Goal: Task Accomplishment & Management: Manage account settings

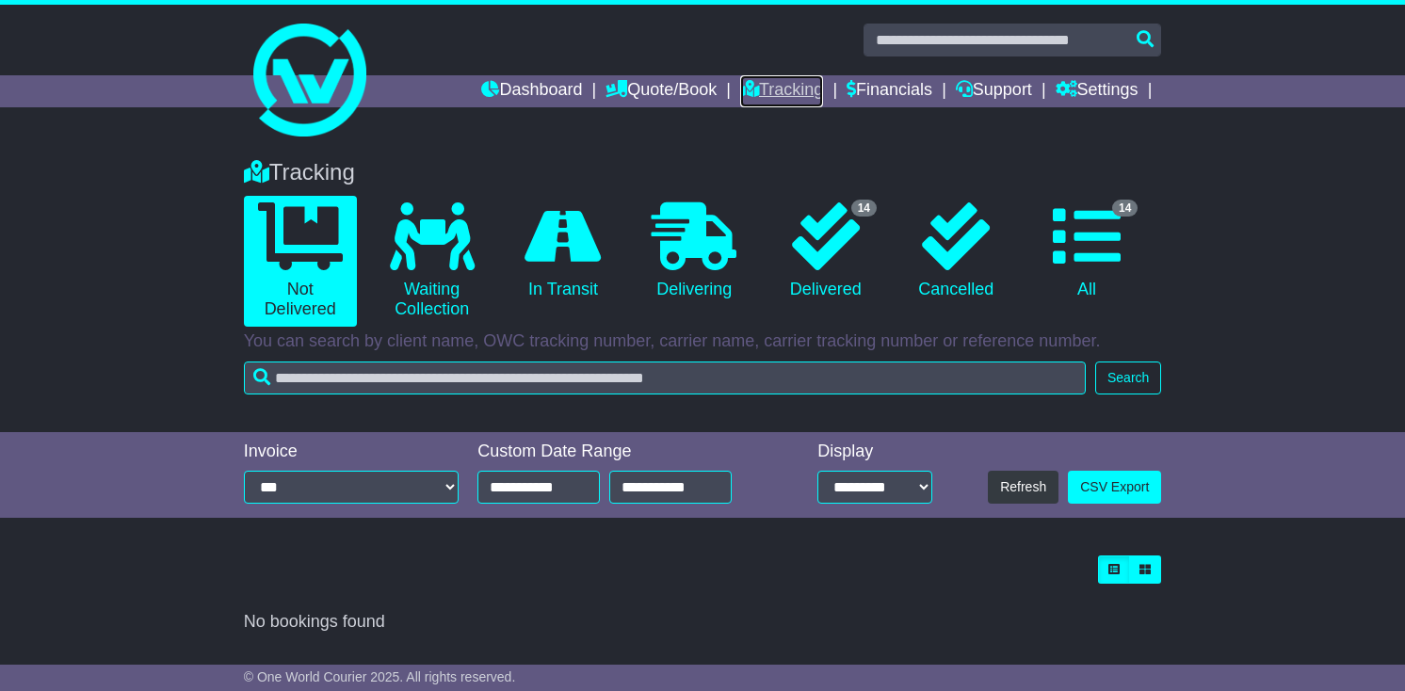
click at [740, 88] on icon at bounding box center [749, 88] width 19 height 17
click at [1252, 325] on div "Tracking 0 Not Delivered 0 Waiting Collection 0 In Transit 0 Delivering 0" at bounding box center [702, 286] width 1405 height 292
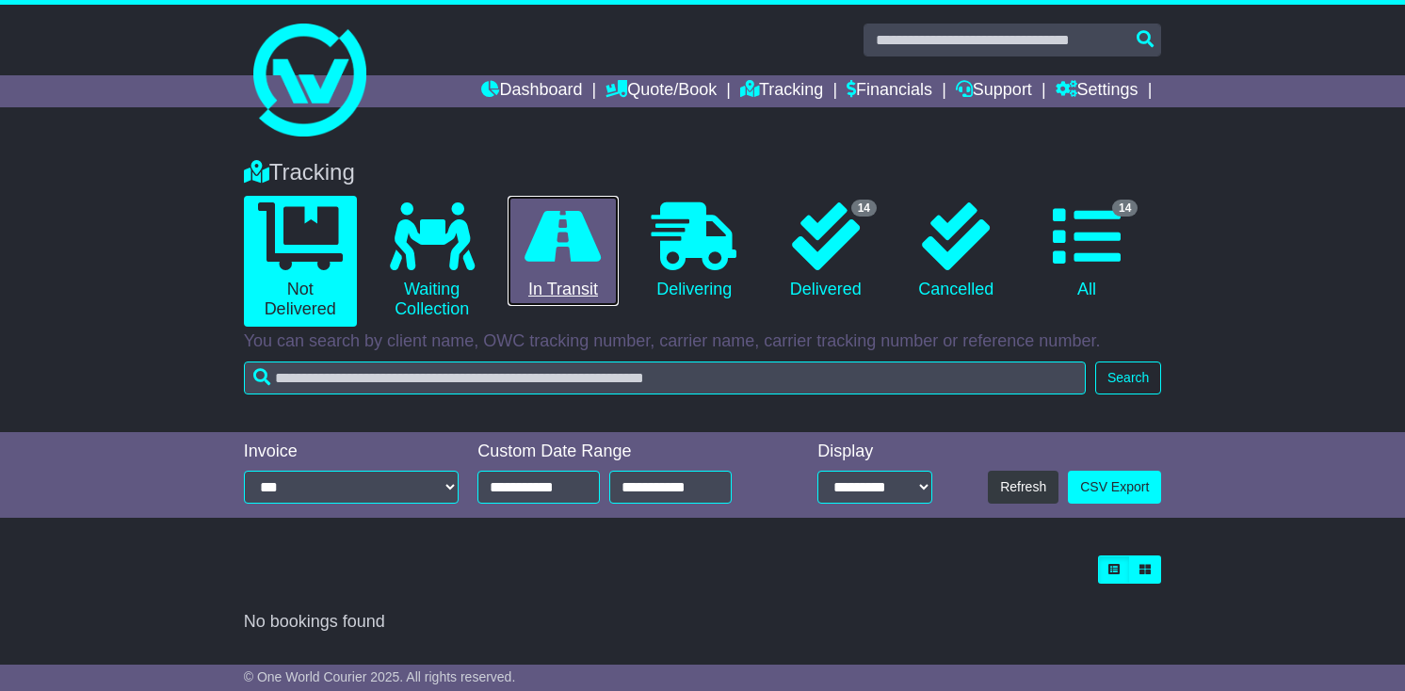
click at [598, 272] on link "0 In Transit" at bounding box center [564, 251] width 112 height 111
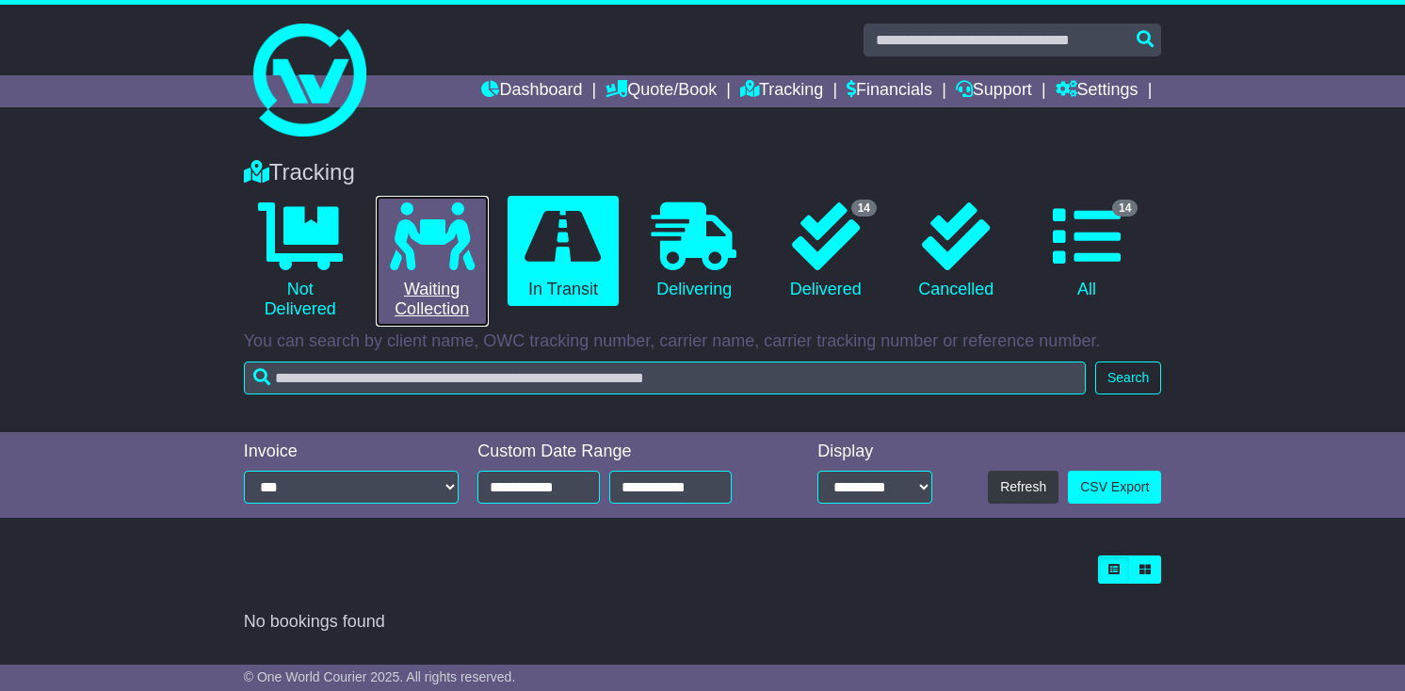
click at [460, 253] on icon at bounding box center [432, 236] width 85 height 68
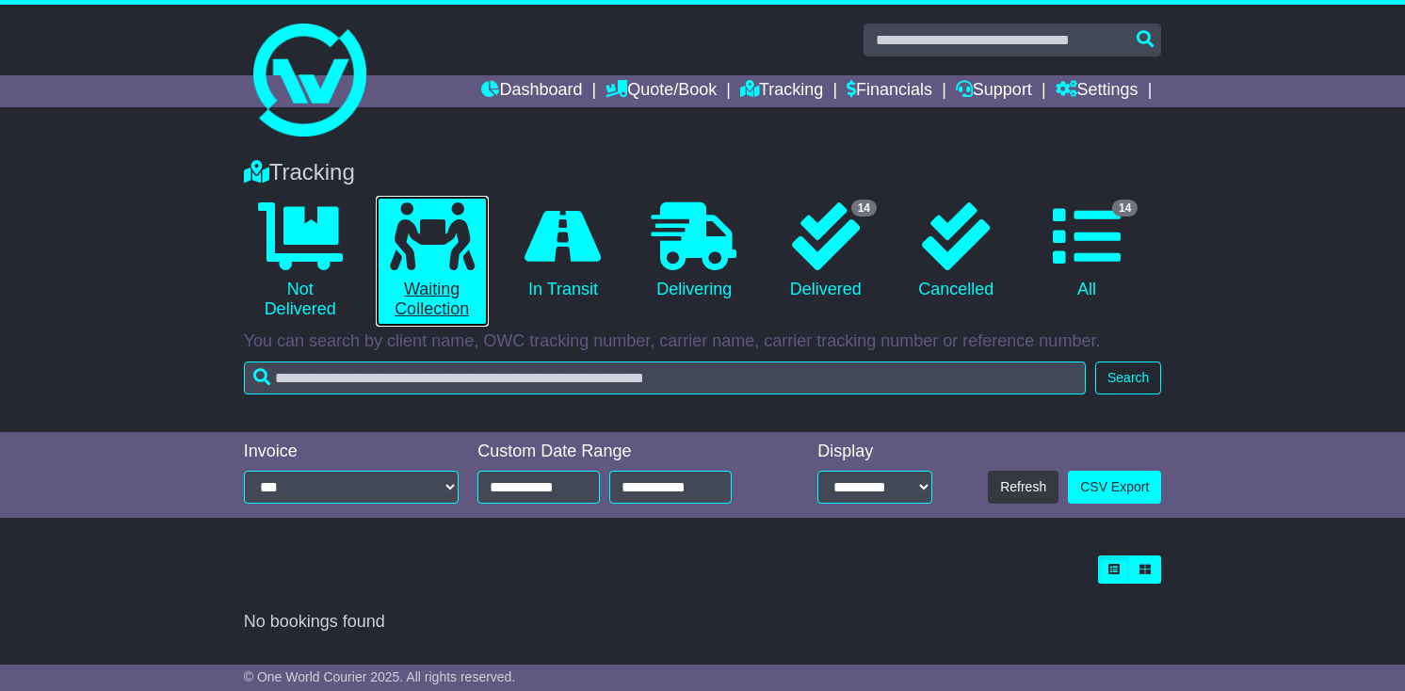
click at [433, 296] on link "0 Waiting Collection" at bounding box center [432, 261] width 113 height 131
click at [549, 99] on link "Dashboard" at bounding box center [531, 91] width 101 height 32
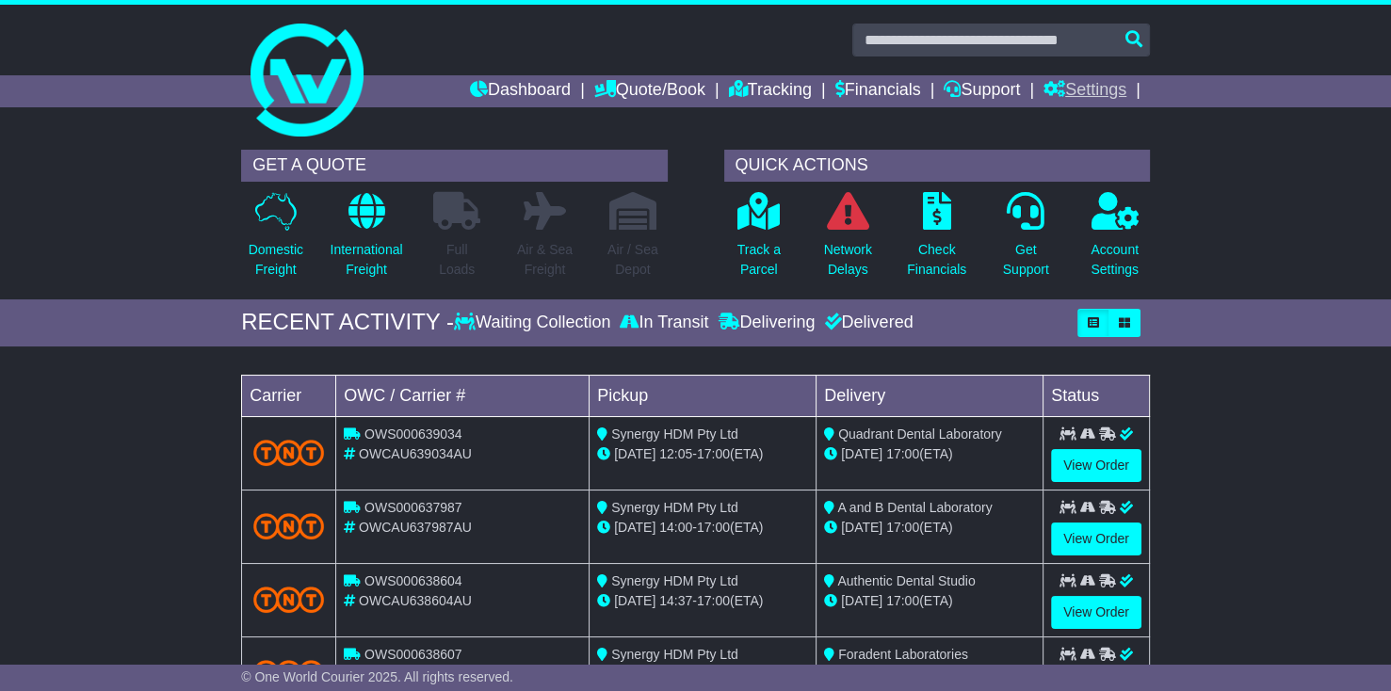
click at [1059, 80] on icon at bounding box center [1054, 88] width 22 height 17
click at [1064, 111] on div "Settings Address Book" at bounding box center [1118, 133] width 151 height 53
click at [1066, 121] on link at bounding box center [696, 80] width 928 height 151
click at [1092, 93] on link "Settings" at bounding box center [1084, 91] width 83 height 32
click at [1087, 122] on link "Settings" at bounding box center [1118, 123] width 149 height 21
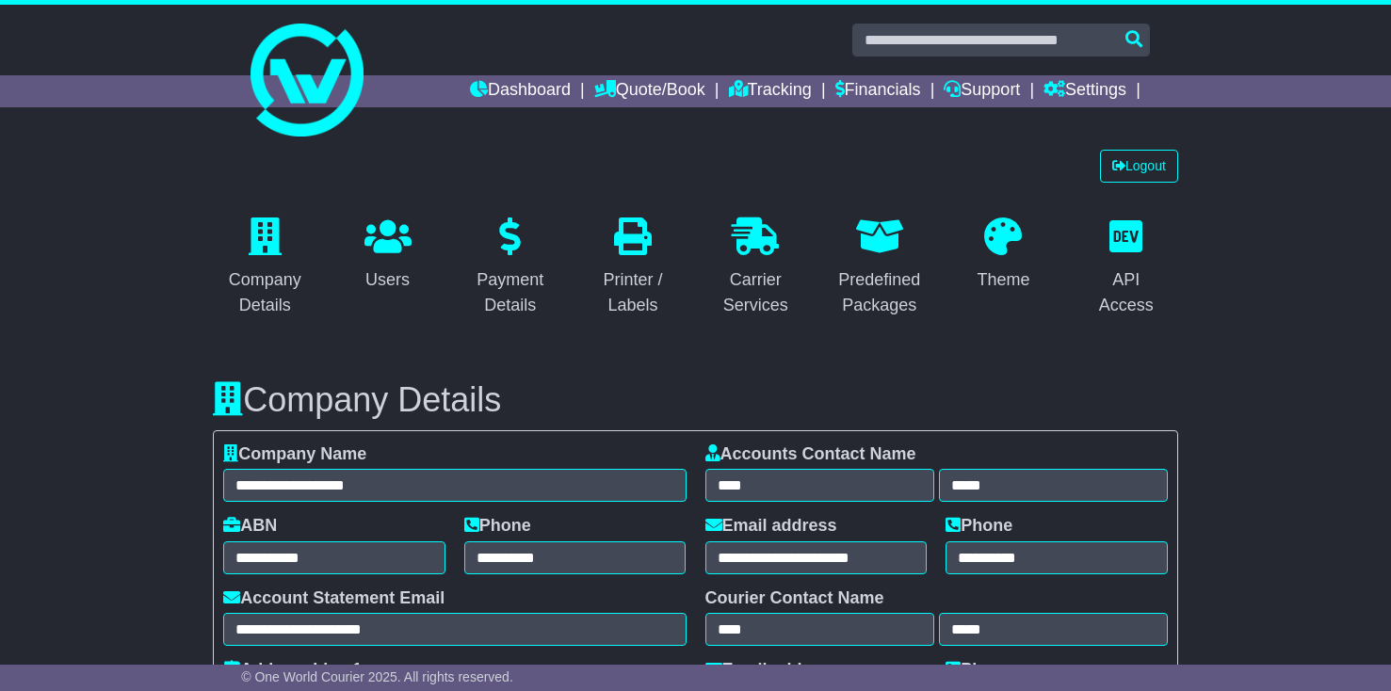
select select "**********"
select select "**"
click at [1145, 171] on link "Logout" at bounding box center [1139, 166] width 78 height 33
